Goal: Information Seeking & Learning: Compare options

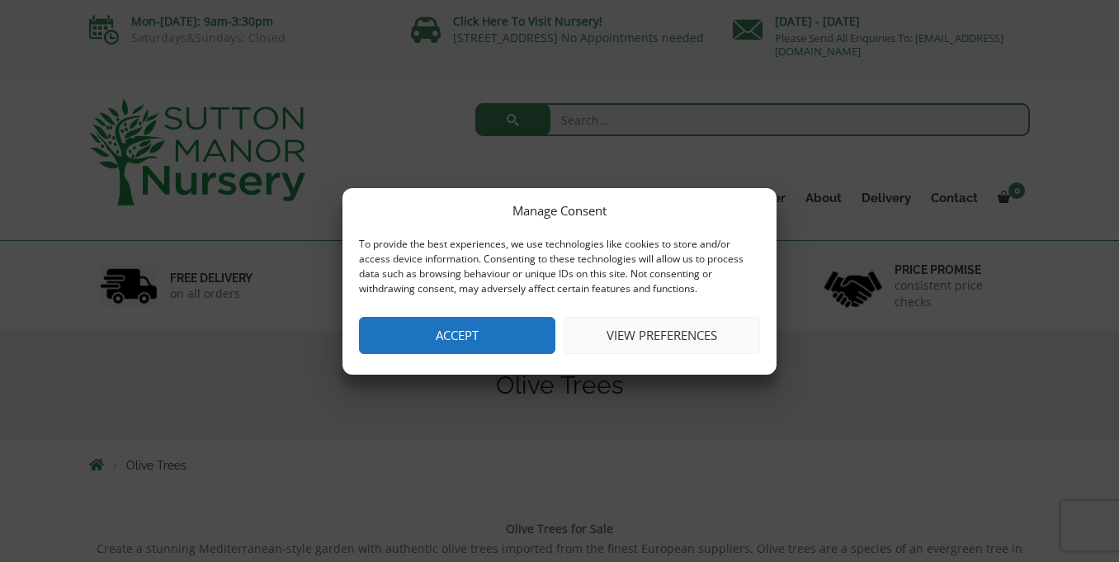
click at [466, 323] on button "Accept" at bounding box center [457, 335] width 196 height 37
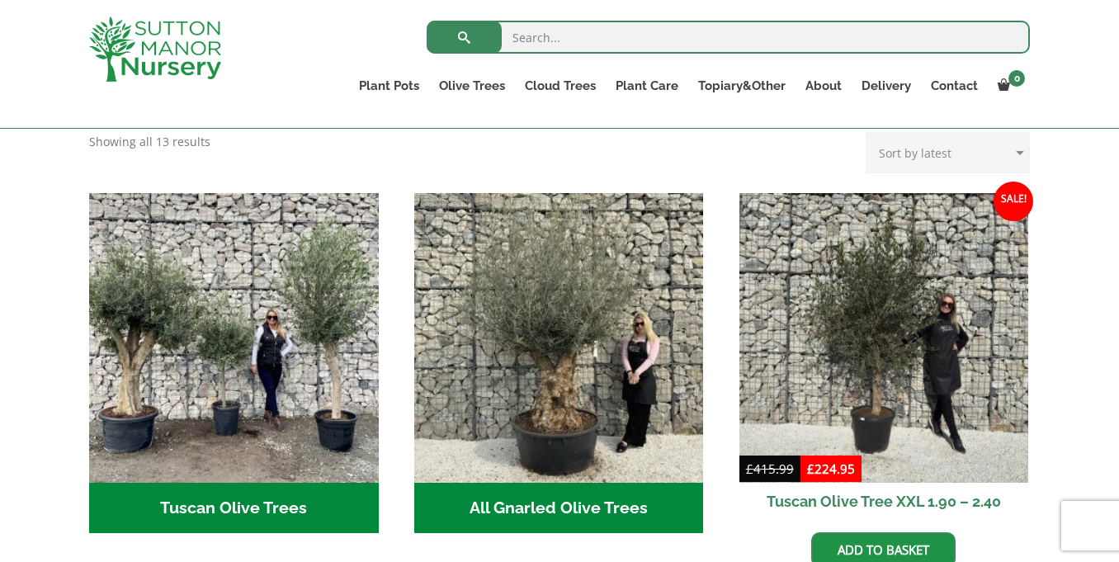
scroll to position [603, 0]
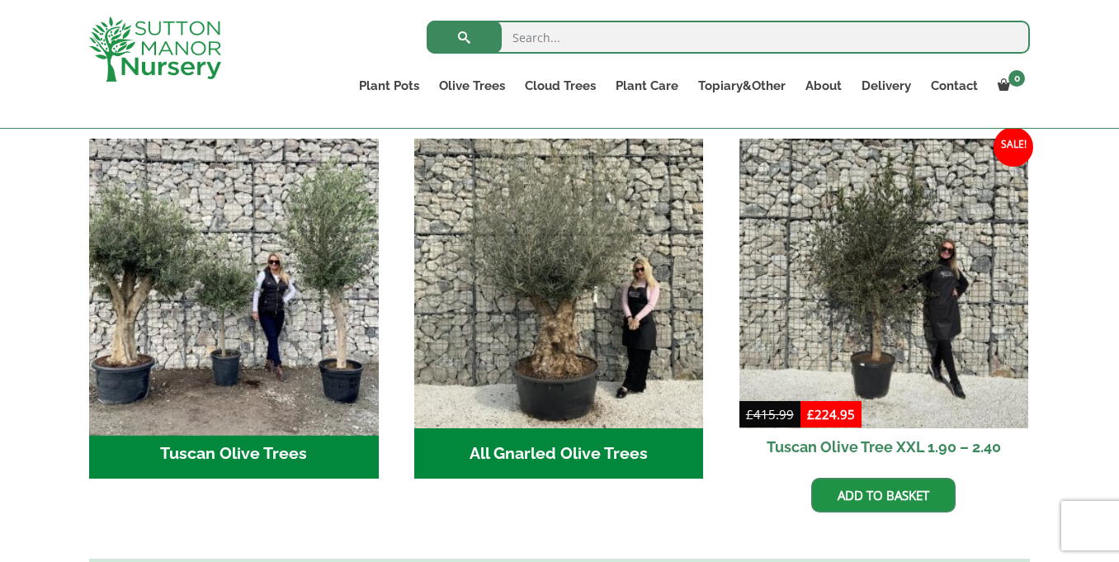
click at [229, 387] on img "Visit product category Tuscan Olive Trees" at bounding box center [234, 283] width 304 height 304
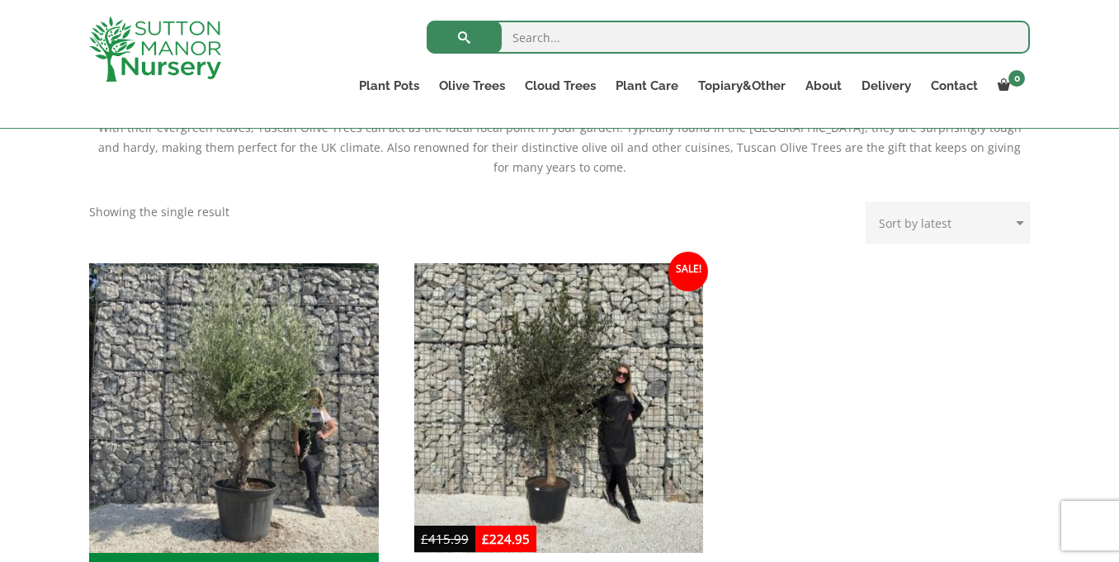
scroll to position [370, 0]
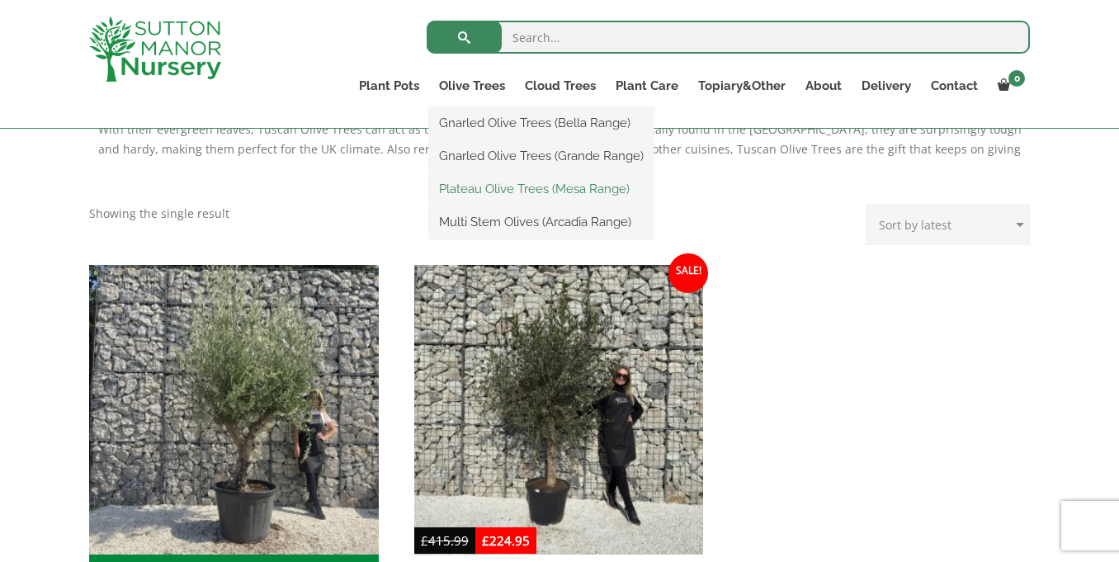
click at [485, 182] on link "Plateau Olive Trees (Mesa Range)" at bounding box center [541, 189] width 224 height 25
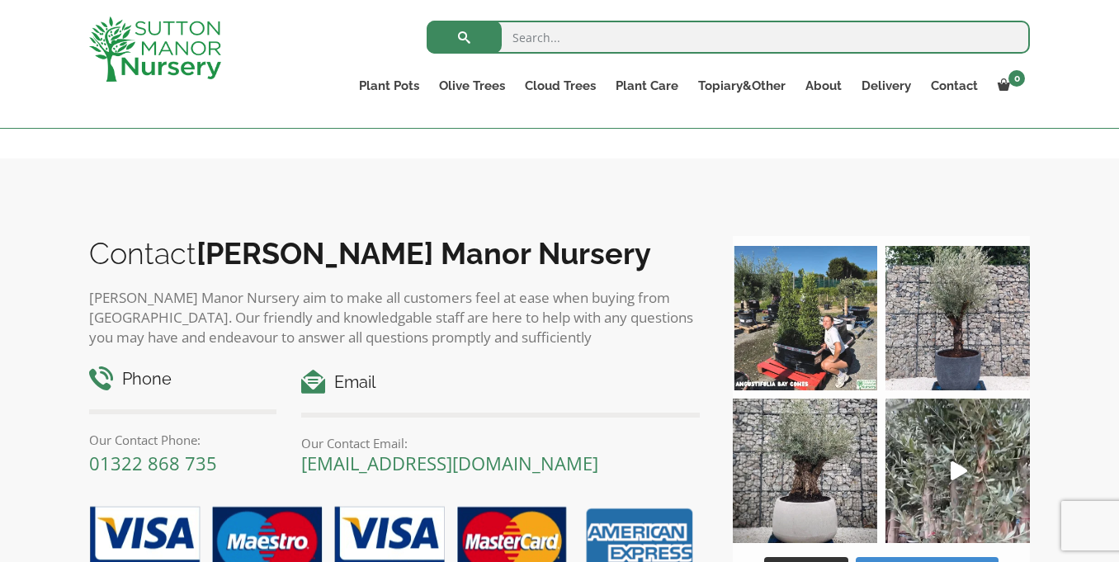
scroll to position [1551, 0]
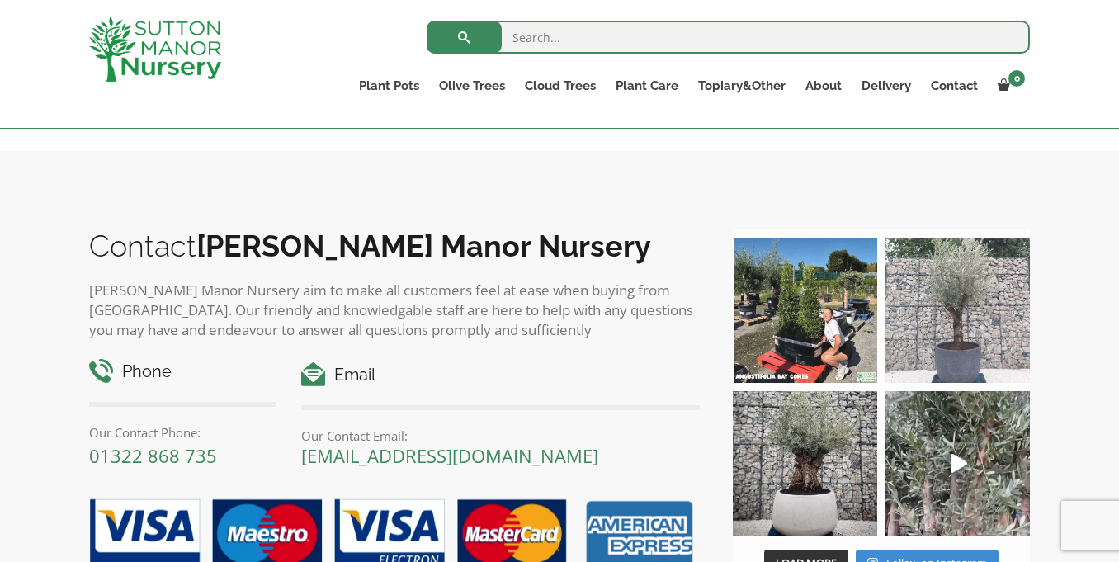
click at [975, 326] on img at bounding box center [958, 311] width 144 height 144
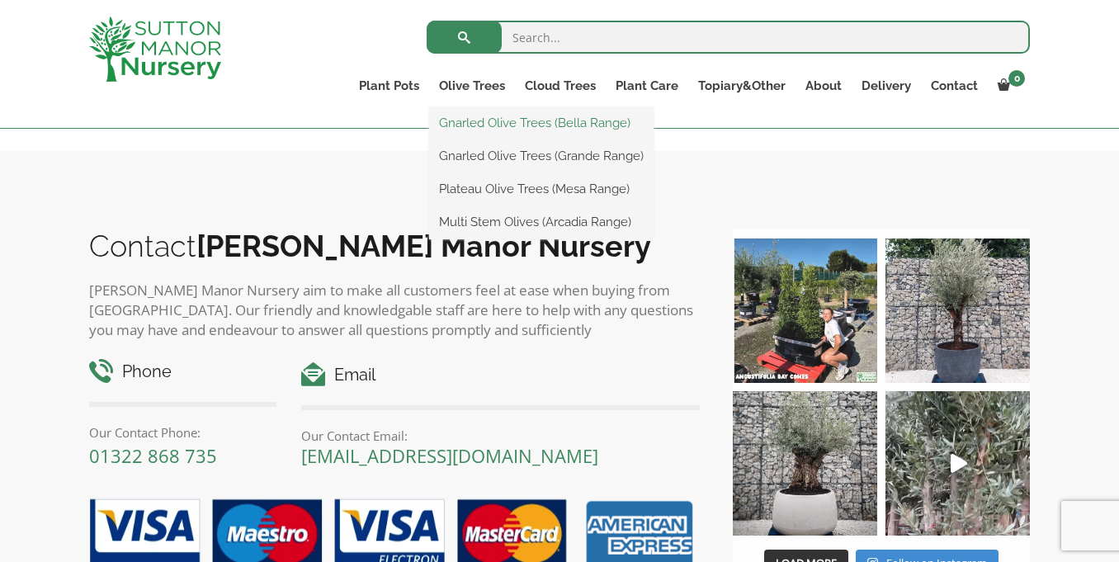
click at [485, 123] on link "Gnarled Olive Trees (Bella Range)" at bounding box center [541, 123] width 224 height 25
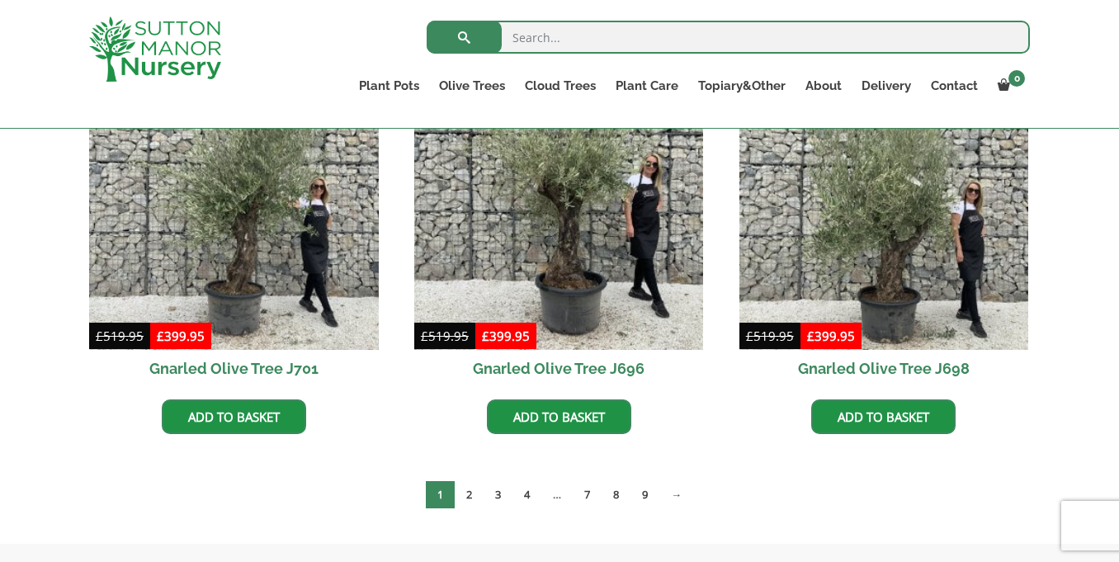
scroll to position [494, 0]
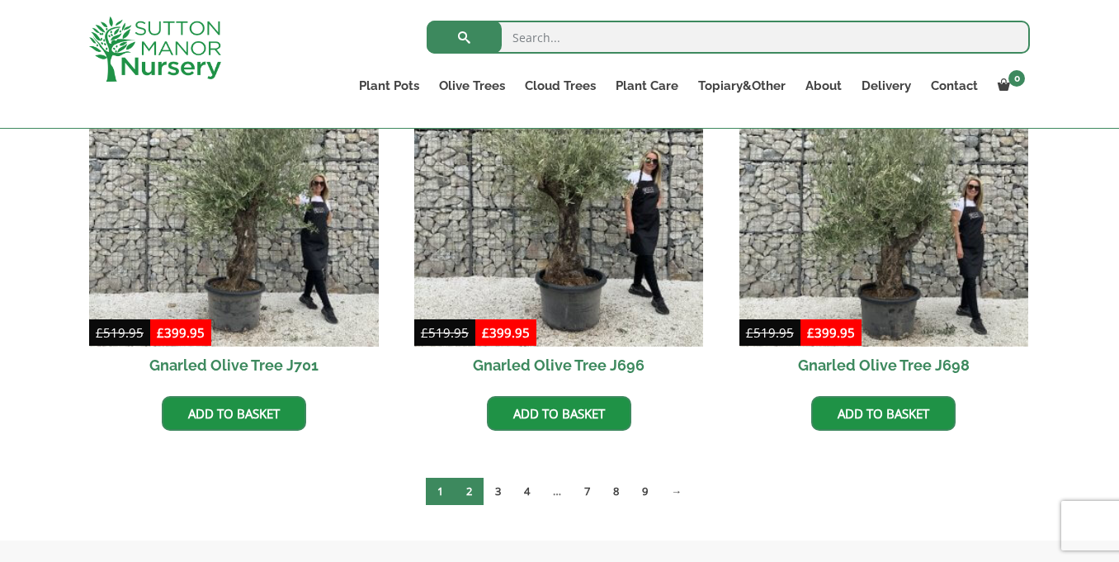
click at [470, 490] on link "2" at bounding box center [469, 491] width 29 height 27
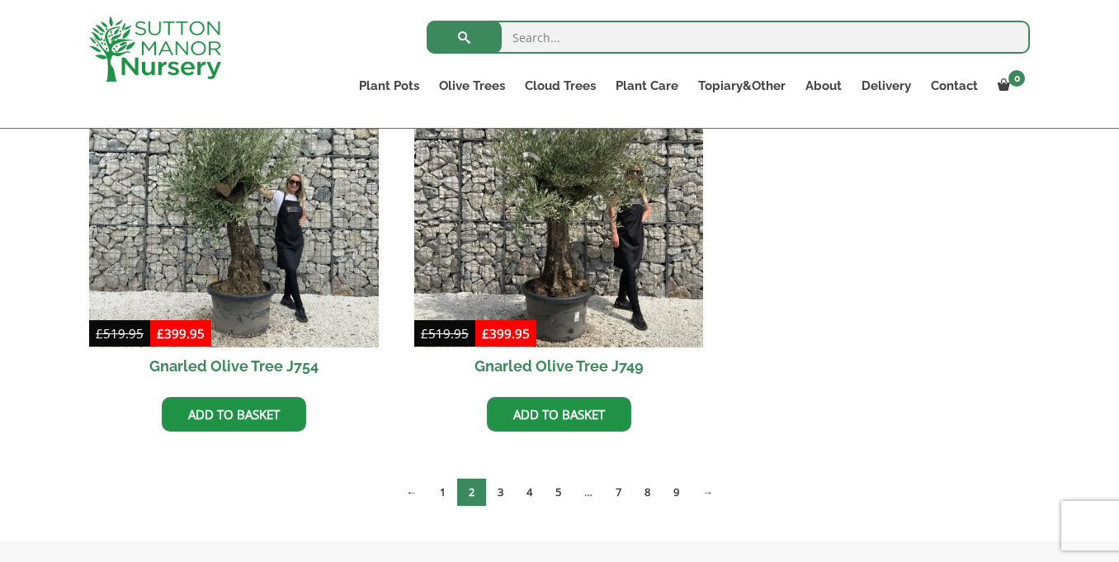
scroll to position [946, 0]
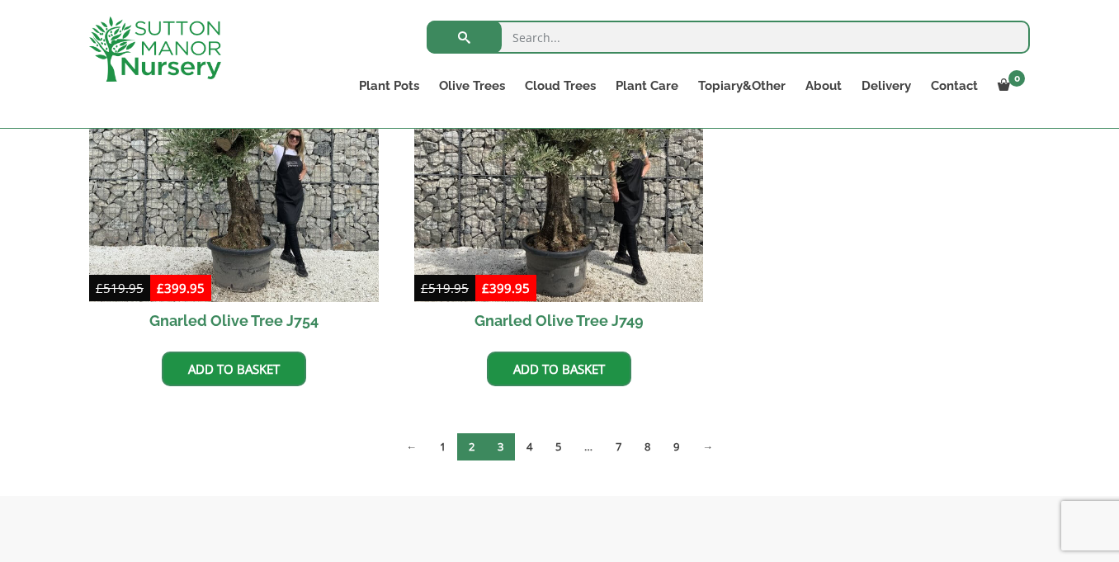
click at [499, 448] on link "3" at bounding box center [500, 446] width 29 height 27
